Goal: Task Accomplishment & Management: Manage account settings

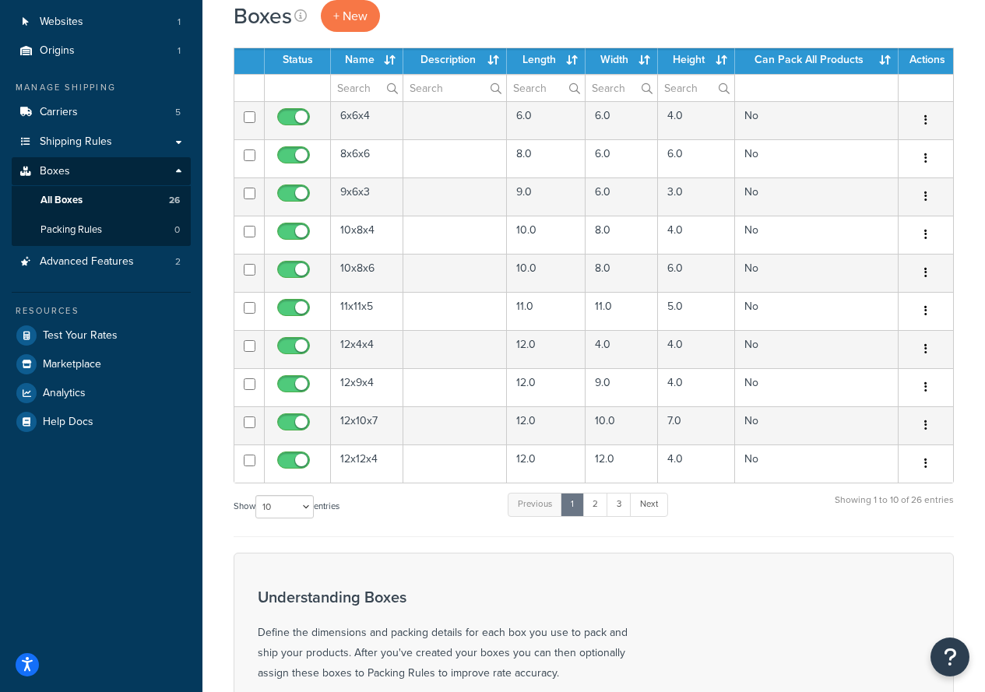
scroll to position [81, 0]
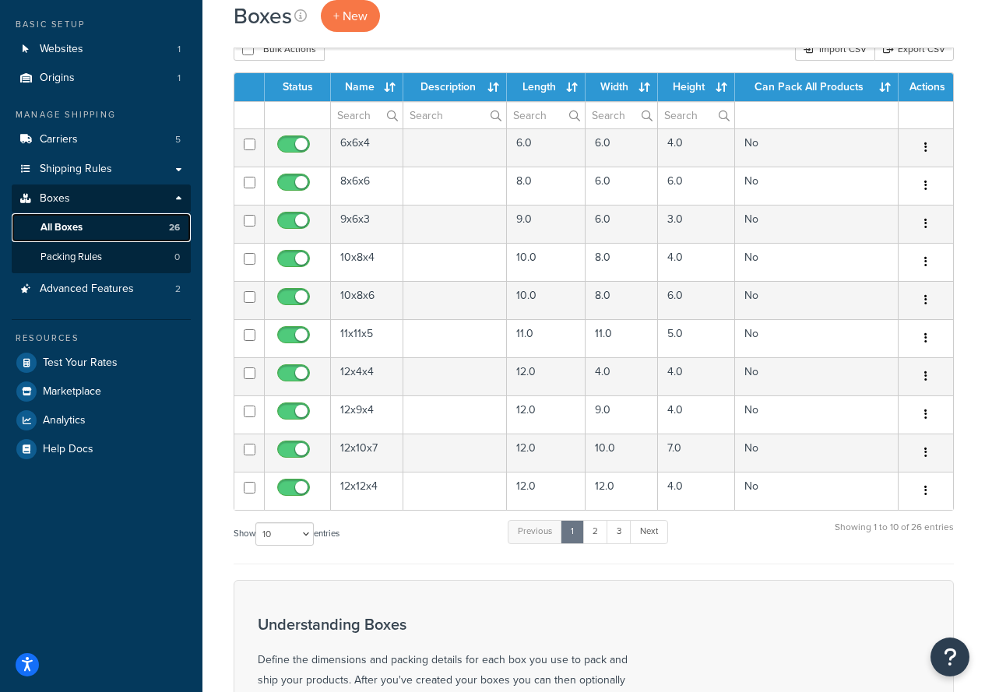
click at [107, 228] on link "All Boxes 26" at bounding box center [101, 227] width 179 height 29
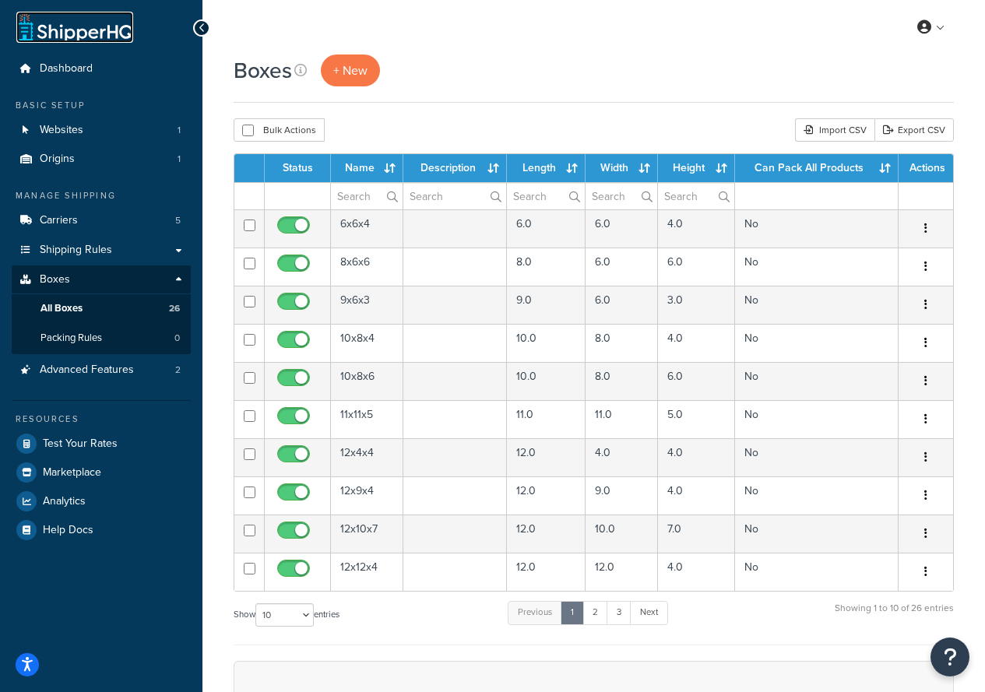
click at [38, 31] on link at bounding box center [74, 27] width 117 height 31
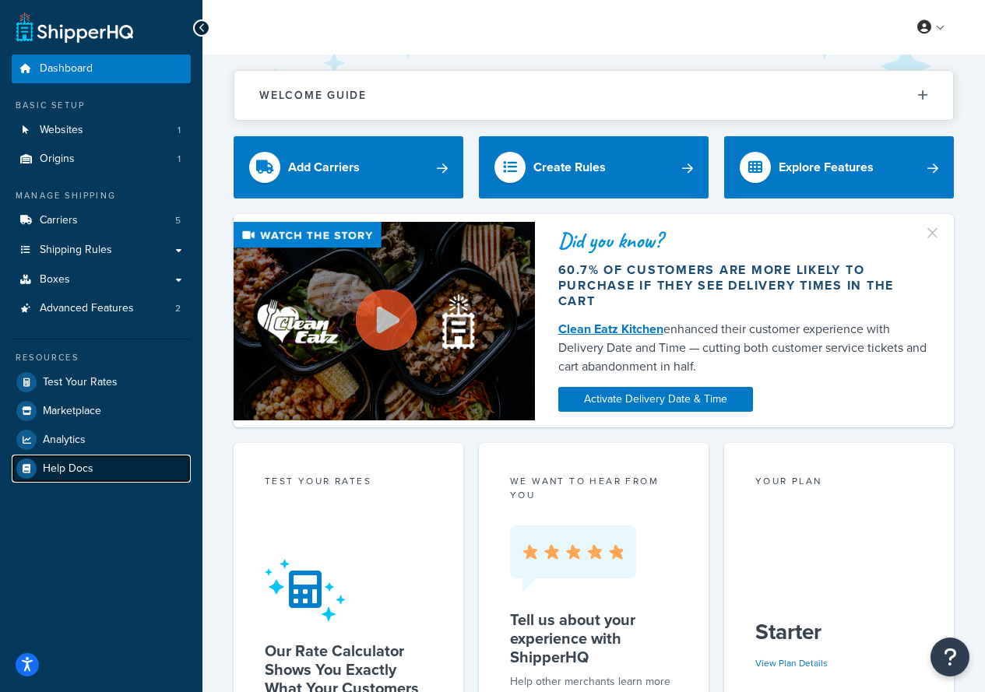
click at [88, 473] on span "Help Docs" at bounding box center [68, 469] width 51 height 13
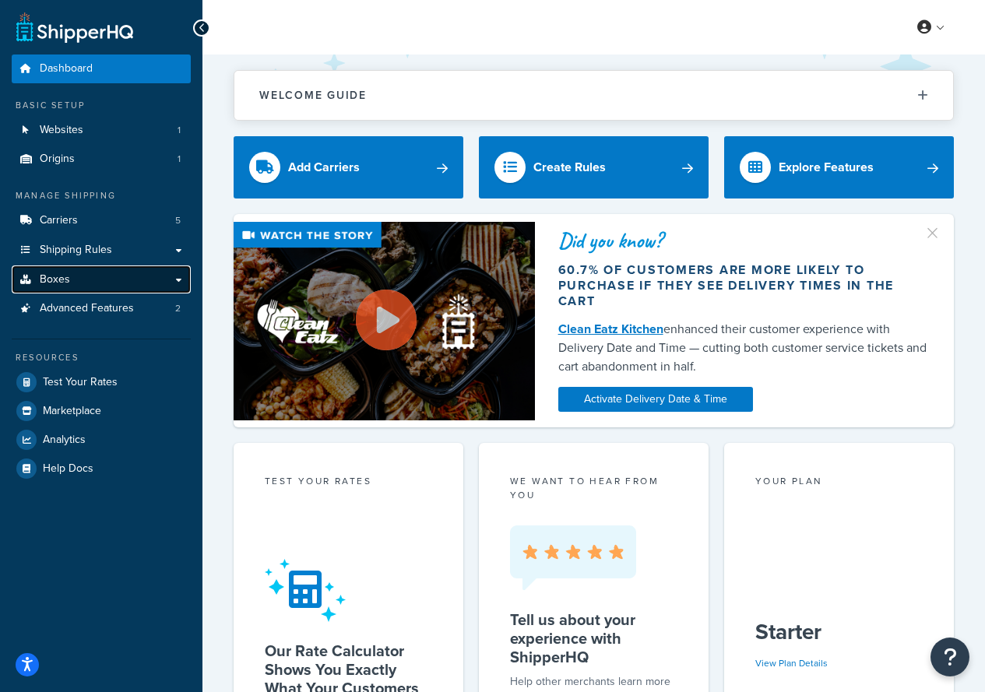
click at [104, 274] on link "Boxes" at bounding box center [101, 280] width 179 height 29
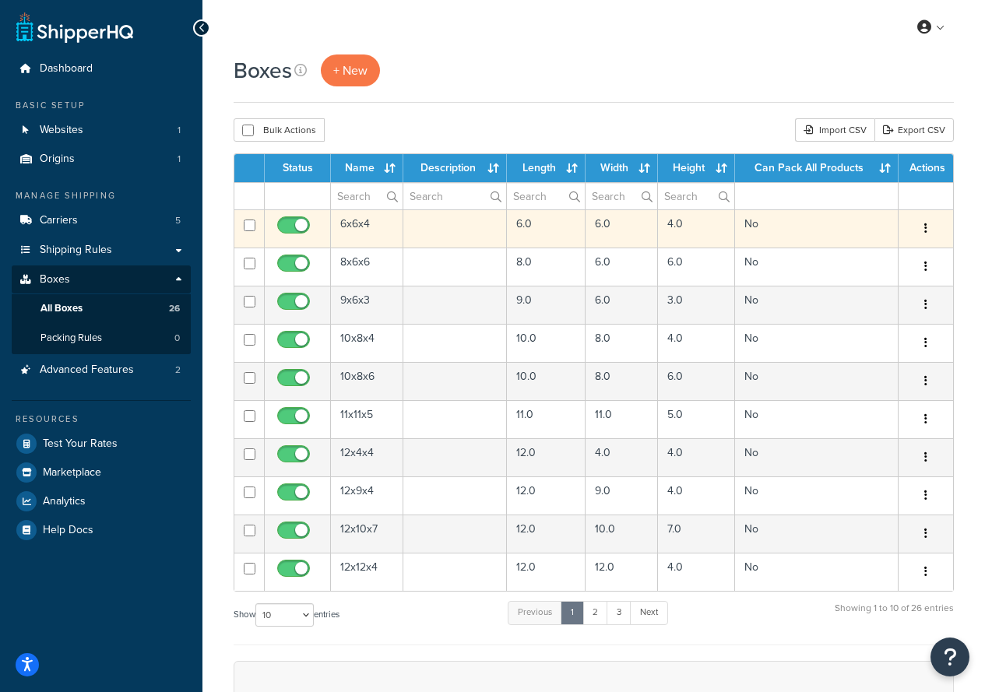
click at [350, 224] on td "6x6x4" at bounding box center [367, 229] width 72 height 38
